Goal: Use online tool/utility

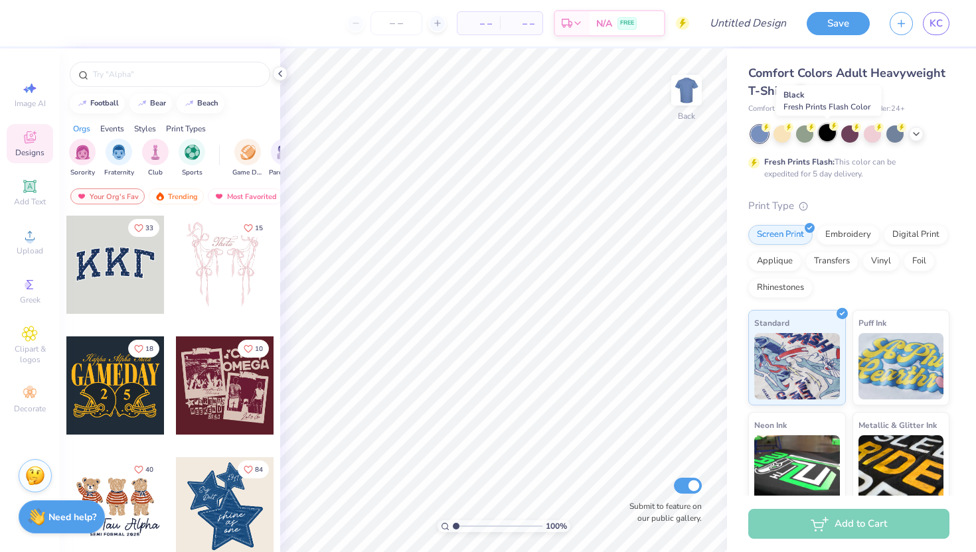
click at [829, 133] on div at bounding box center [826, 132] width 17 height 17
click at [913, 131] on icon at bounding box center [916, 132] width 11 height 11
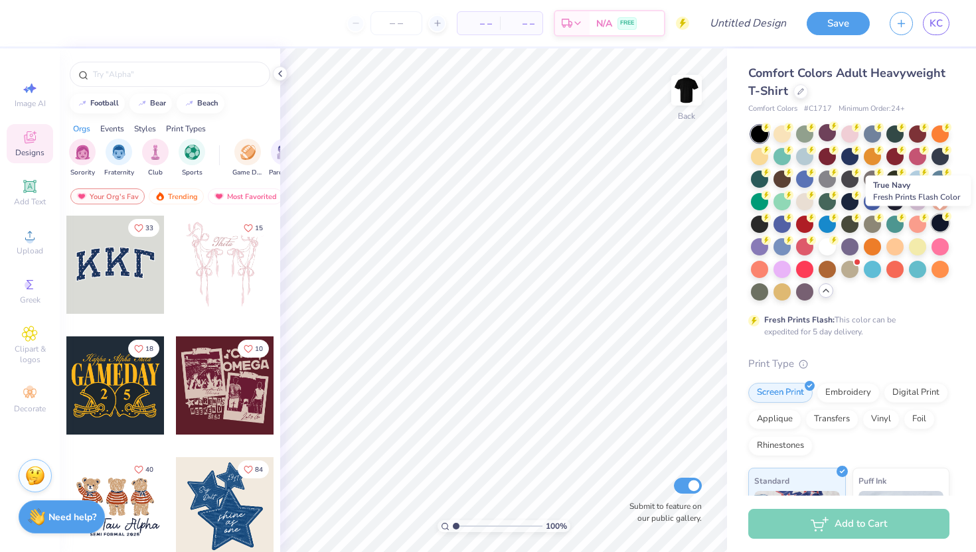
click at [943, 222] on div at bounding box center [939, 222] width 17 height 17
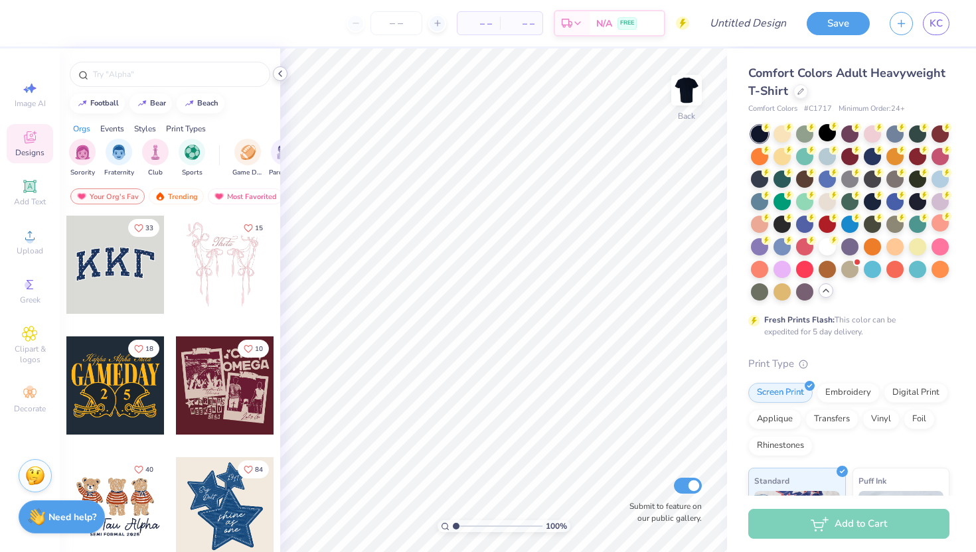
click at [281, 71] on polyline at bounding box center [280, 73] width 3 height 5
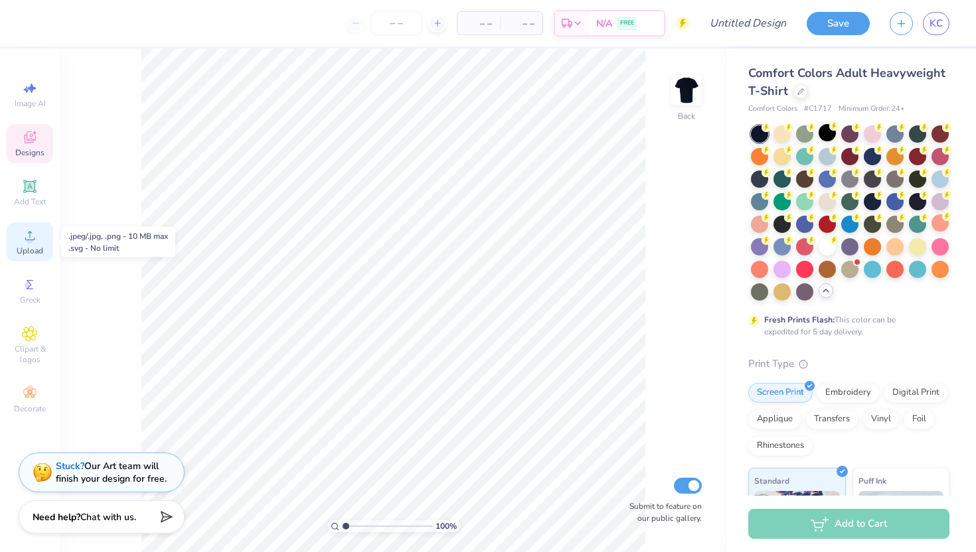
click at [29, 237] on circle at bounding box center [29, 239] width 7 height 7
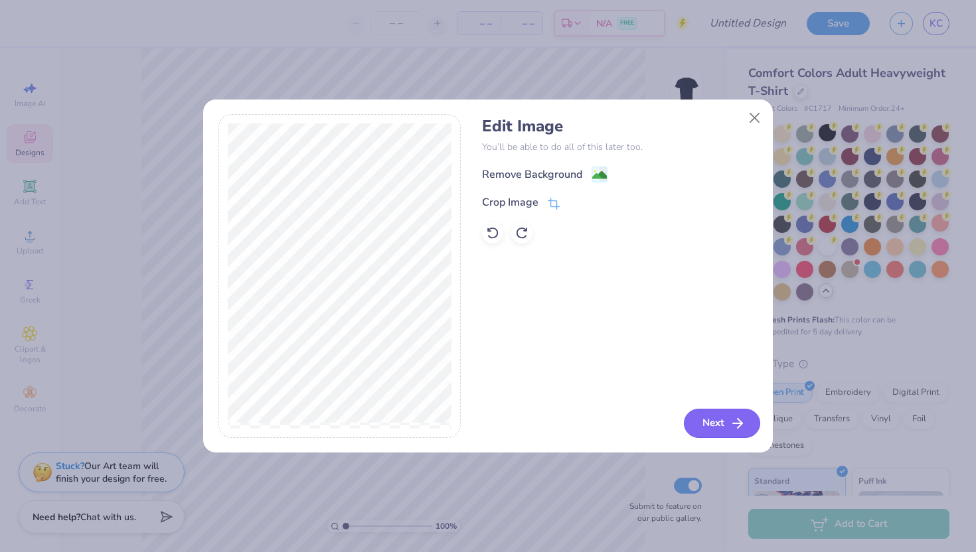
click at [709, 418] on button "Next" at bounding box center [722, 423] width 76 height 29
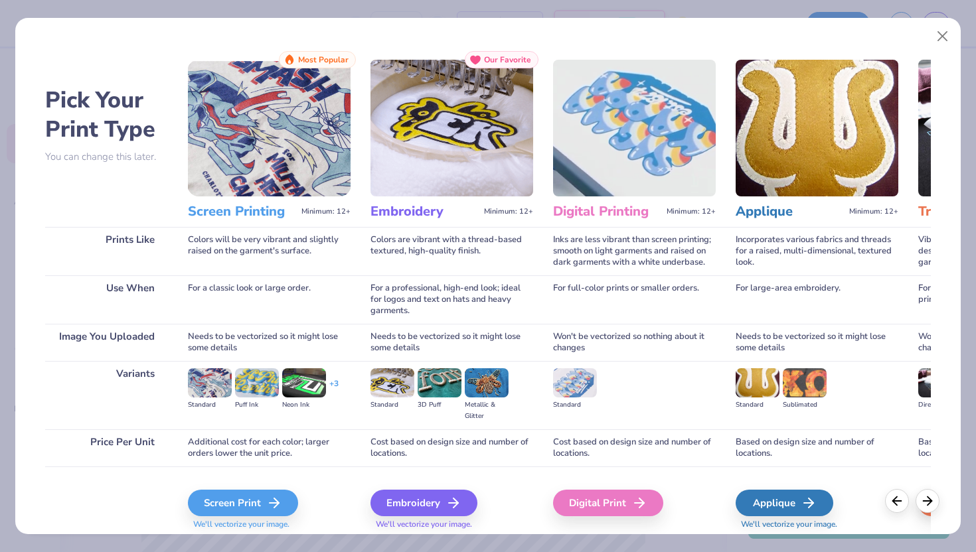
click at [276, 117] on img at bounding box center [269, 128] width 163 height 137
click at [234, 504] on div "Screen Print" at bounding box center [245, 503] width 110 height 27
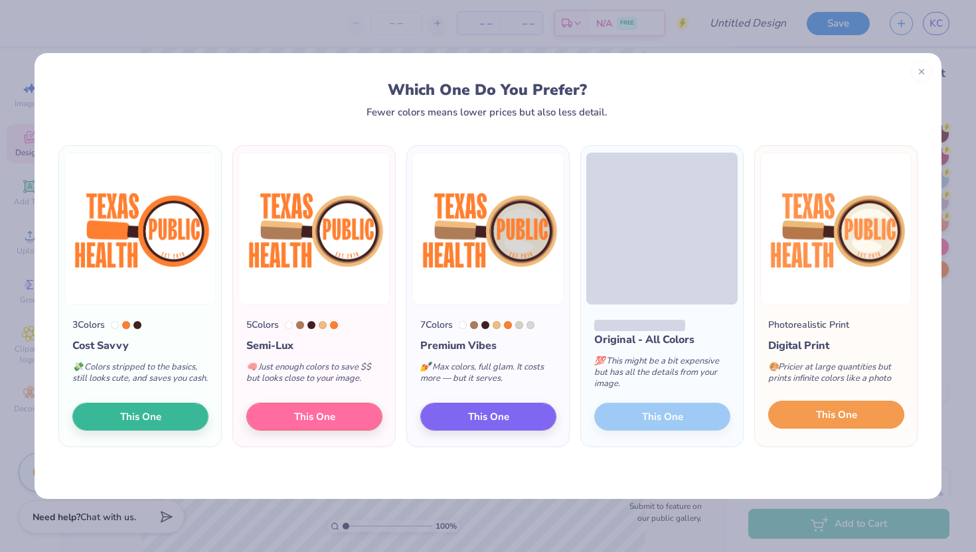
click at [821, 423] on span "This One" at bounding box center [836, 415] width 41 height 15
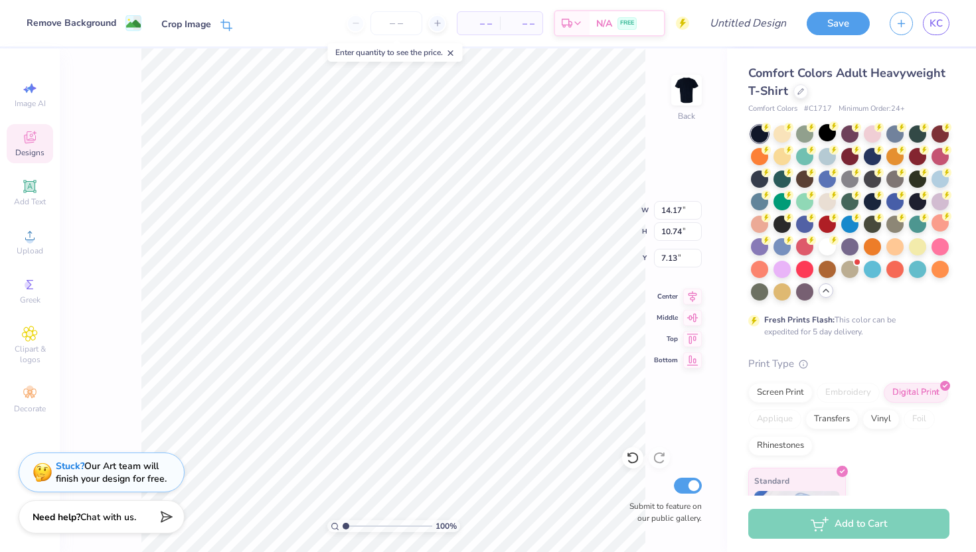
click at [195, 23] on div "Crop Image" at bounding box center [186, 24] width 50 height 14
type input "4.10"
